Goal: Task Accomplishment & Management: Manage account settings

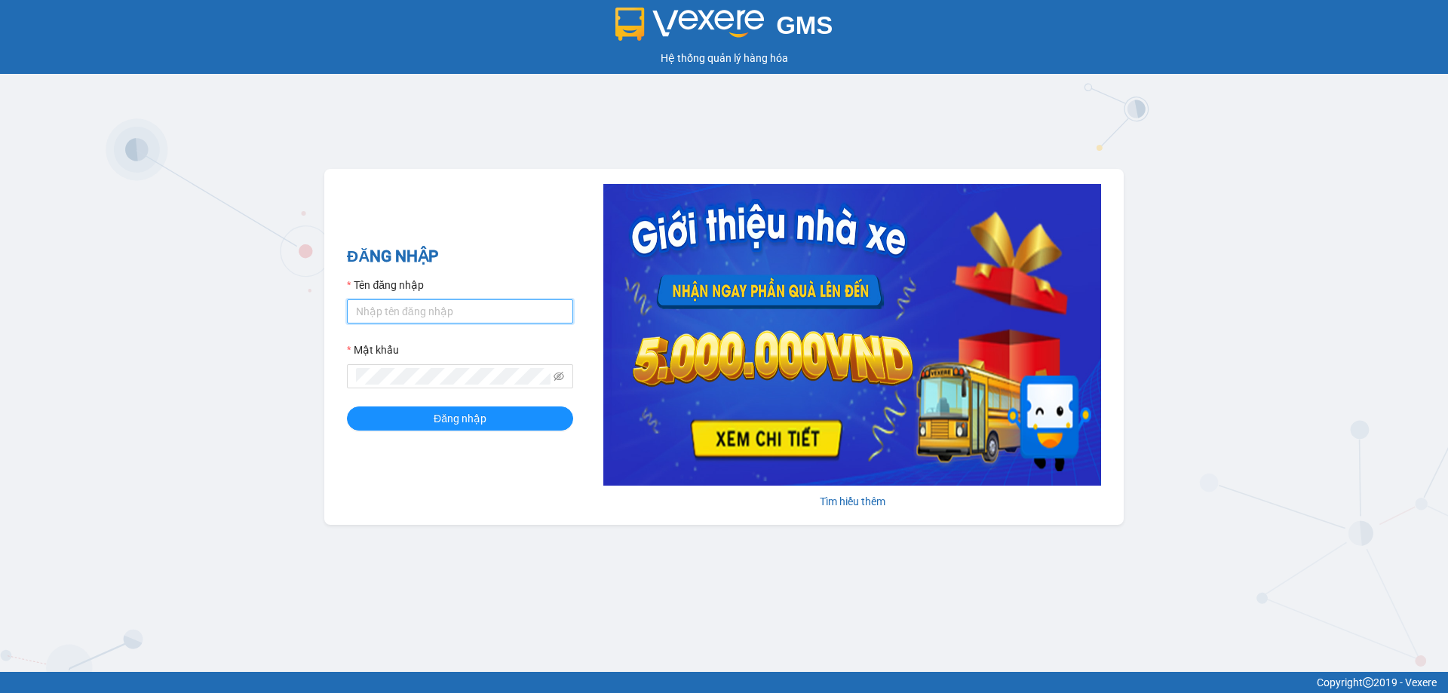
click at [440, 307] on input "Tên đăng nhập" at bounding box center [460, 311] width 226 height 24
type input "kieudiem.tienoanh"
click at [347, 406] on button "Đăng nhập" at bounding box center [460, 418] width 226 height 24
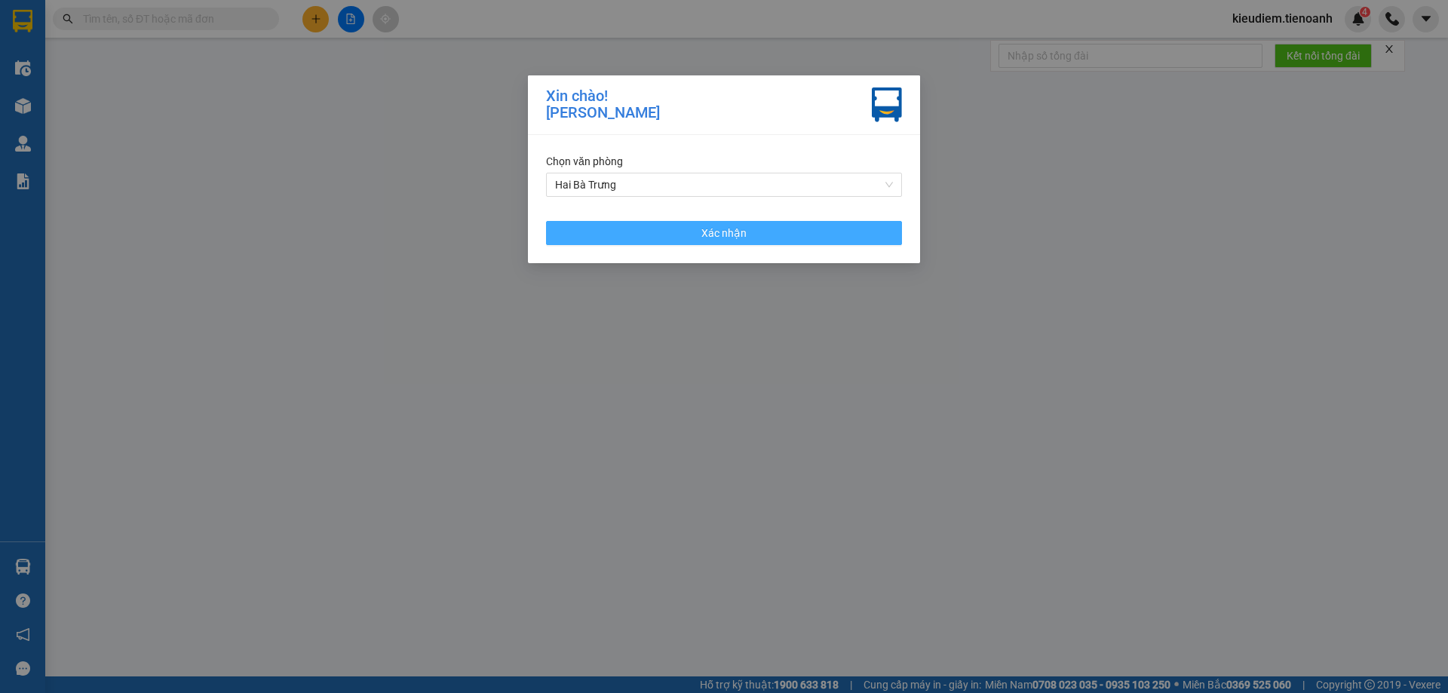
click at [633, 238] on button "Xác nhận" at bounding box center [724, 233] width 356 height 24
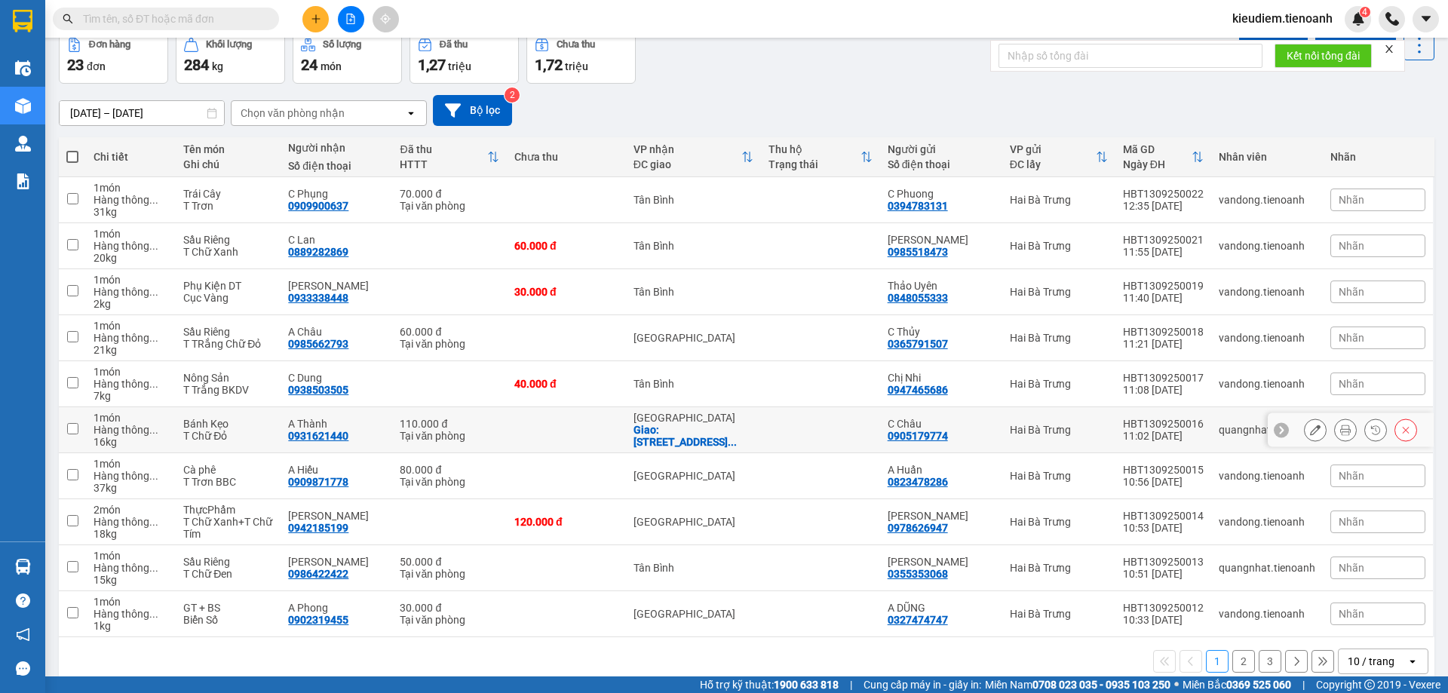
scroll to position [110, 0]
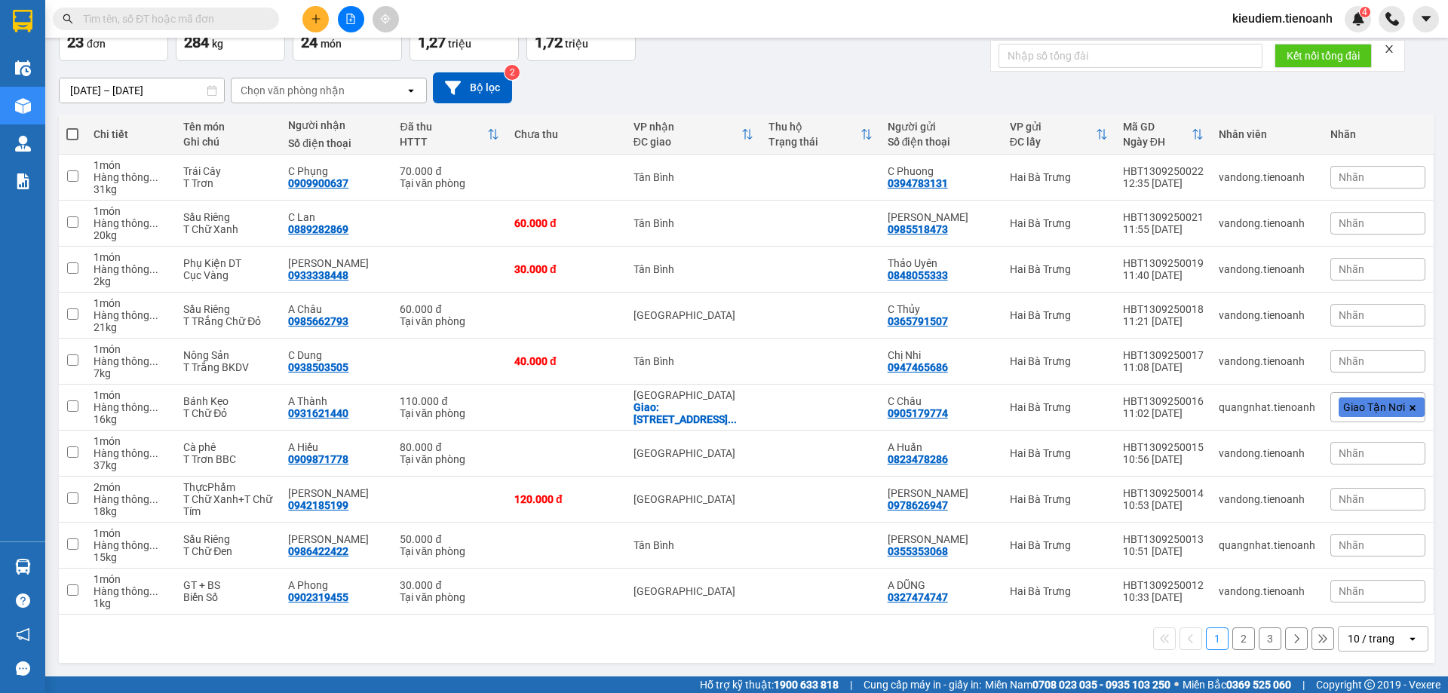
click at [1387, 647] on div "10 / trang" at bounding box center [1372, 639] width 68 height 24
click at [1360, 610] on span "100 / trang" at bounding box center [1365, 617] width 54 height 15
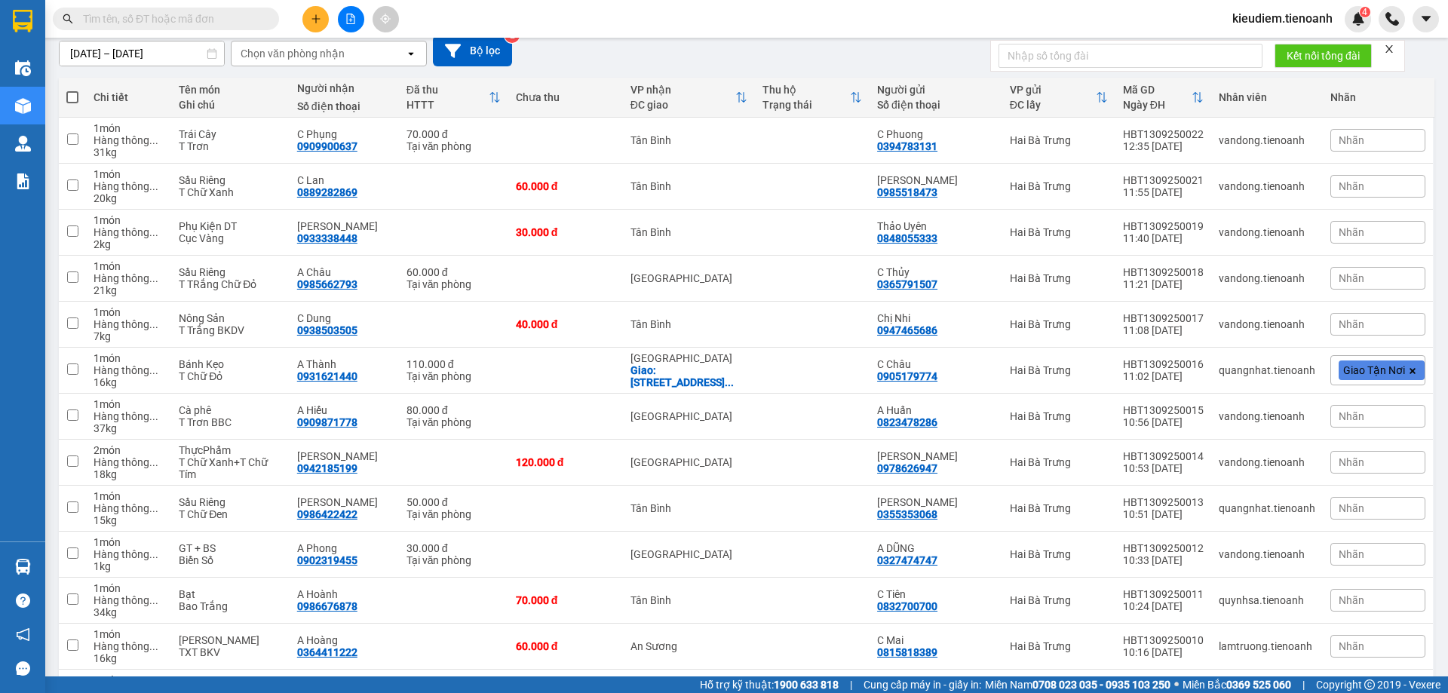
scroll to position [0, 0]
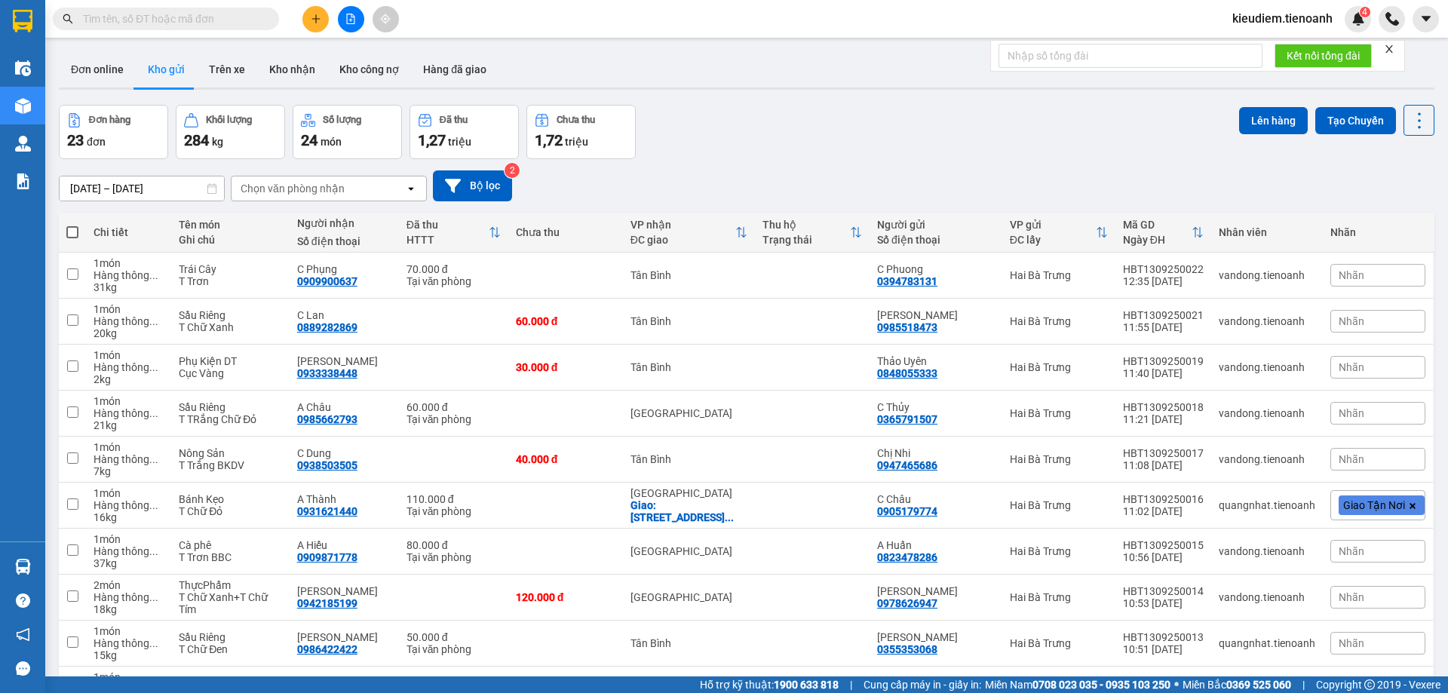
click at [372, 188] on div "Chọn văn phòng nhận" at bounding box center [317, 188] width 173 height 24
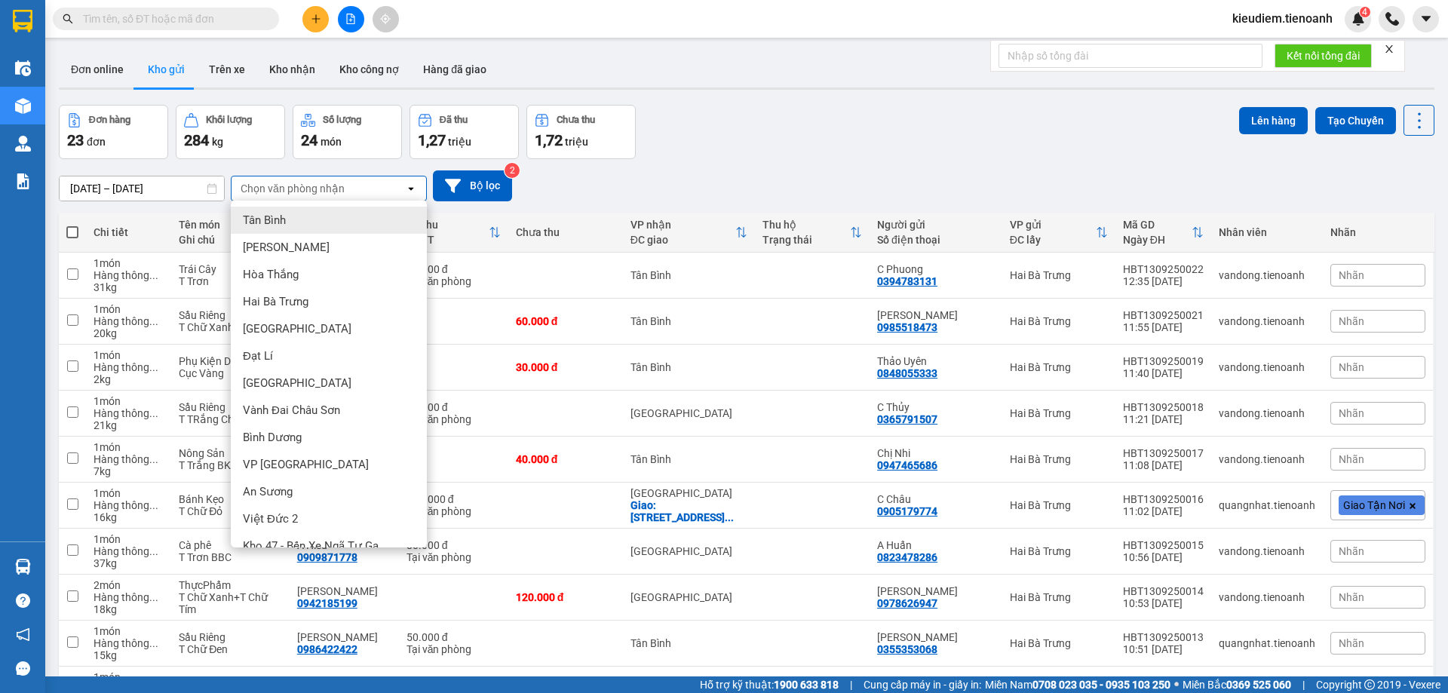
click at [314, 224] on div "Tân Bình" at bounding box center [329, 220] width 196 height 27
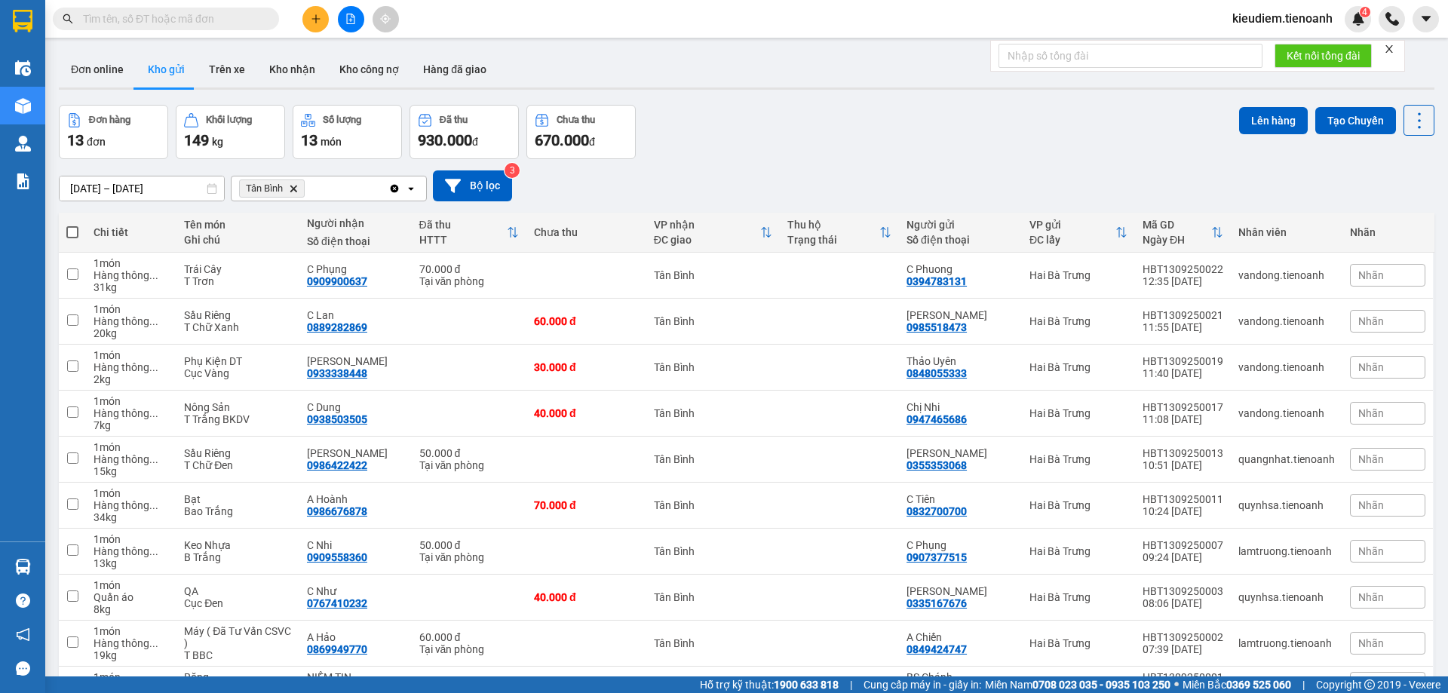
click at [688, 155] on div "Đơn hàng 13 đơn Khối lượng 149 kg Số lượng 13 món Đã thu 930.000 đ Chưa thu 670…" at bounding box center [746, 132] width 1375 height 54
click at [218, 14] on input "text" at bounding box center [172, 19] width 178 height 17
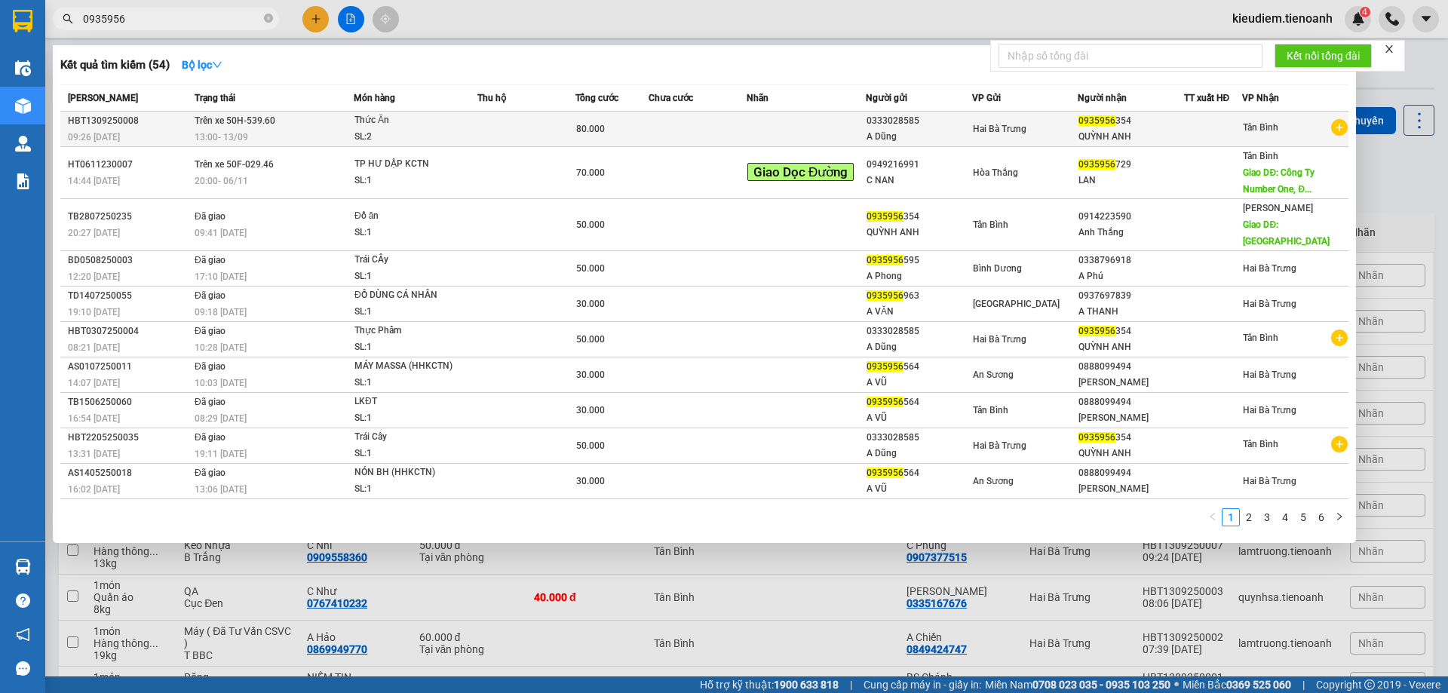
type input "0935956"
click at [602, 121] on div "80.000" at bounding box center [612, 129] width 72 height 17
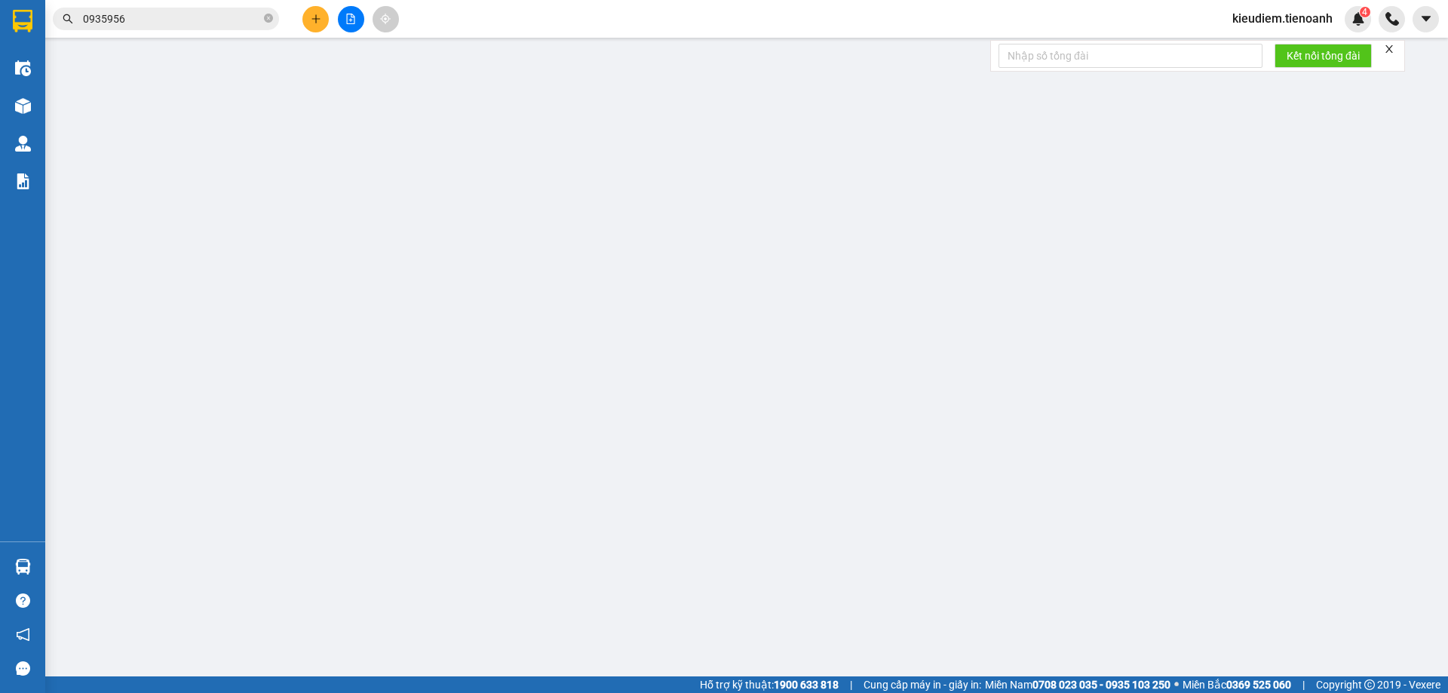
type input "0935956354"
type input "QUỲNH ANH"
type input "0333028585"
type input "A Dũng"
type input "80.000"
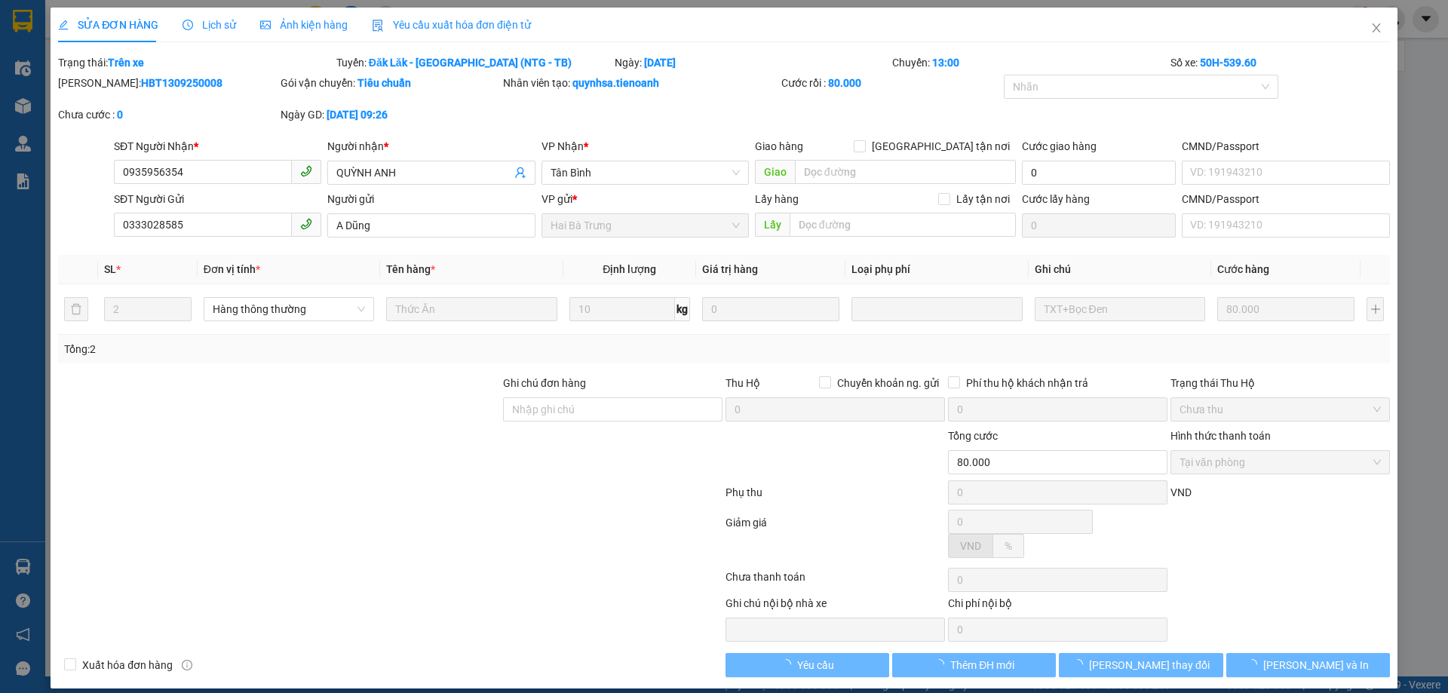
click at [195, 28] on span "Lịch sử" at bounding box center [209, 25] width 54 height 12
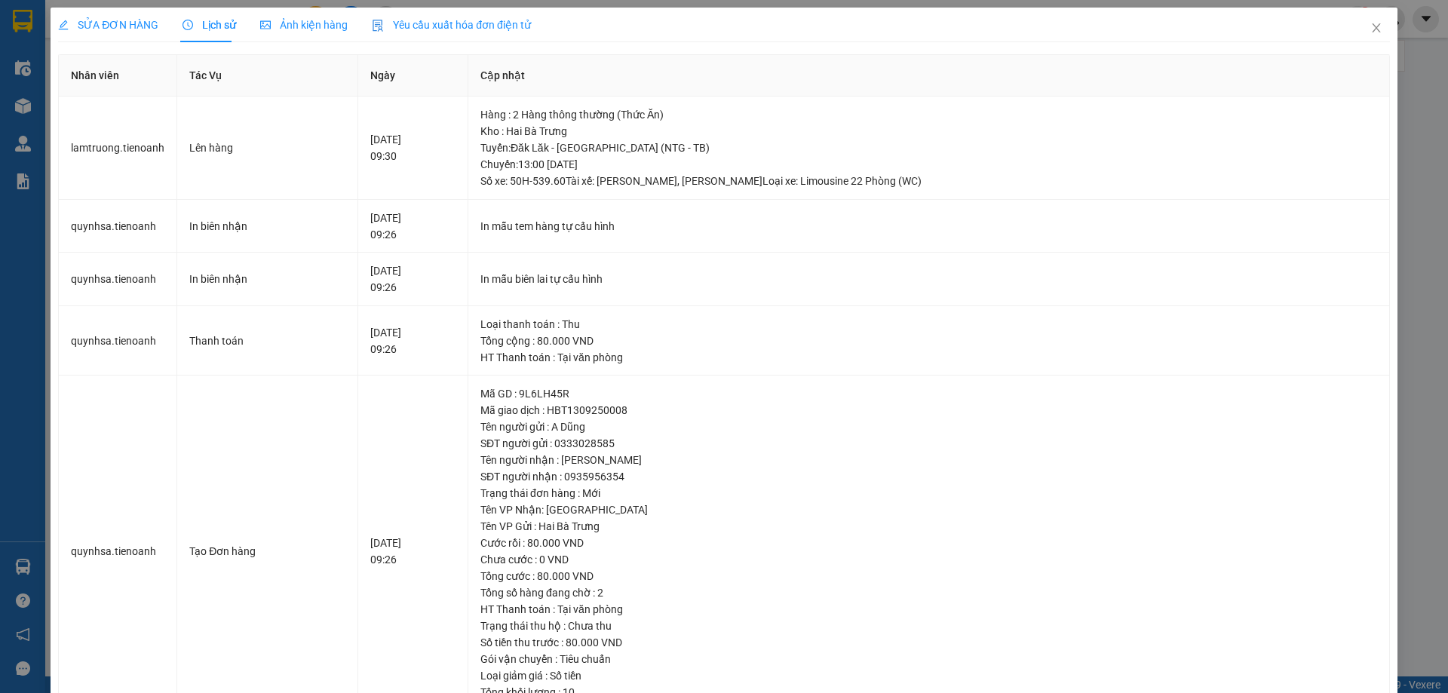
click at [71, 35] on div "SỬA ĐƠN HÀNG" at bounding box center [108, 25] width 100 height 35
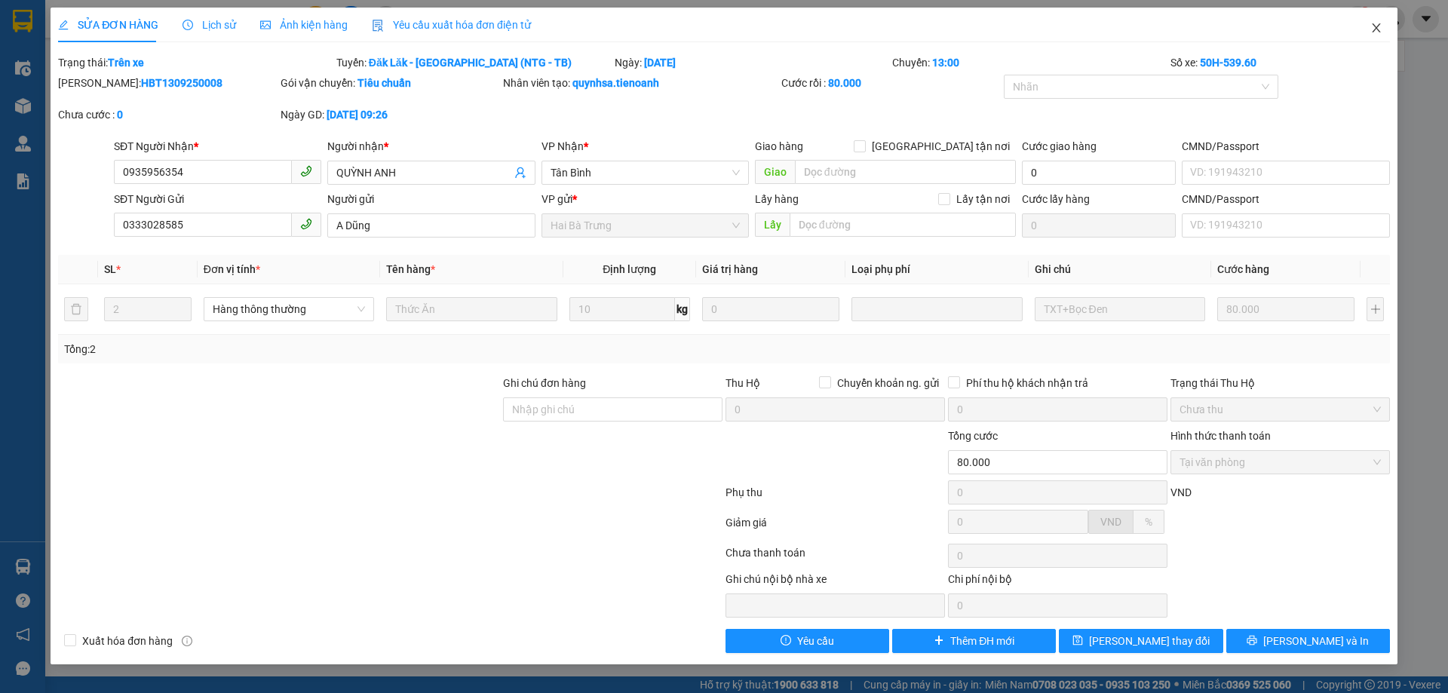
click at [1375, 27] on icon "close" at bounding box center [1375, 27] width 8 height 9
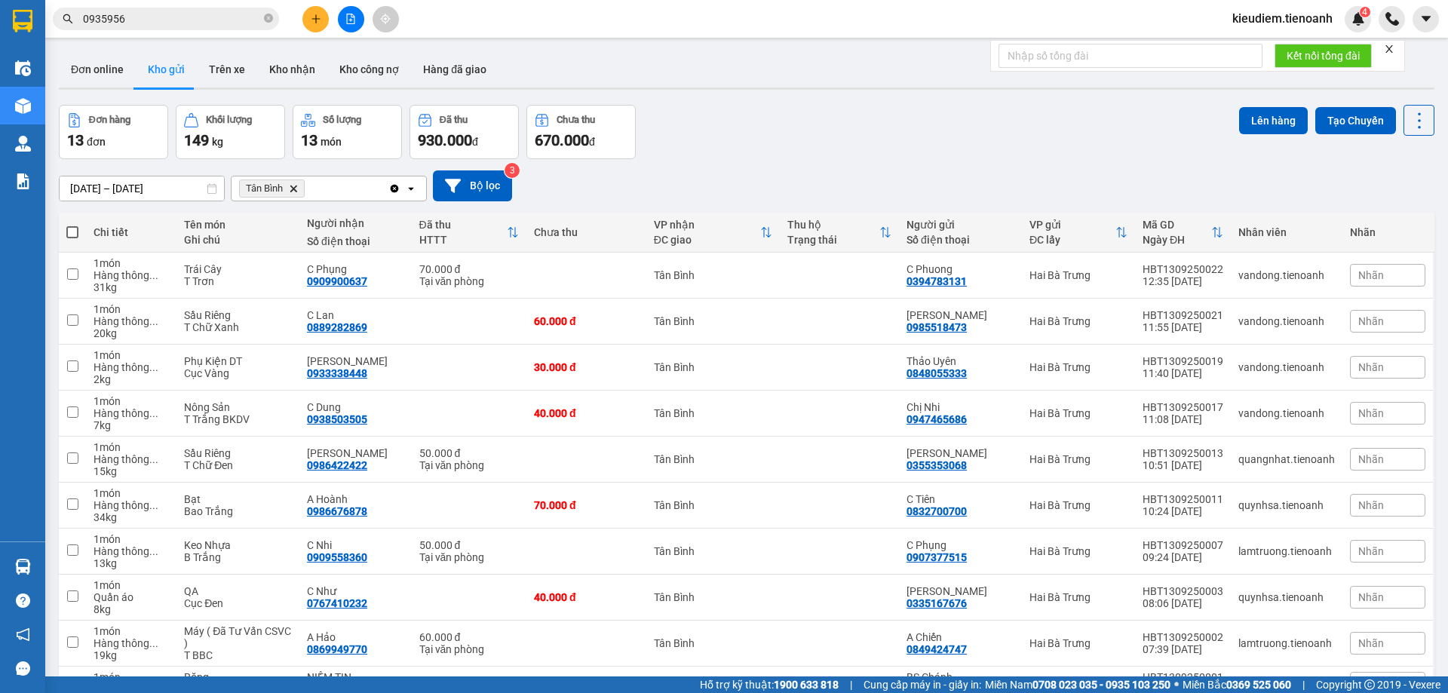
click at [1327, 14] on span "kieudiem.tienoanh" at bounding box center [1282, 18] width 124 height 19
click at [1262, 47] on span "Đăng xuất" at bounding box center [1288, 46] width 93 height 17
